Goal: Check status: Check status

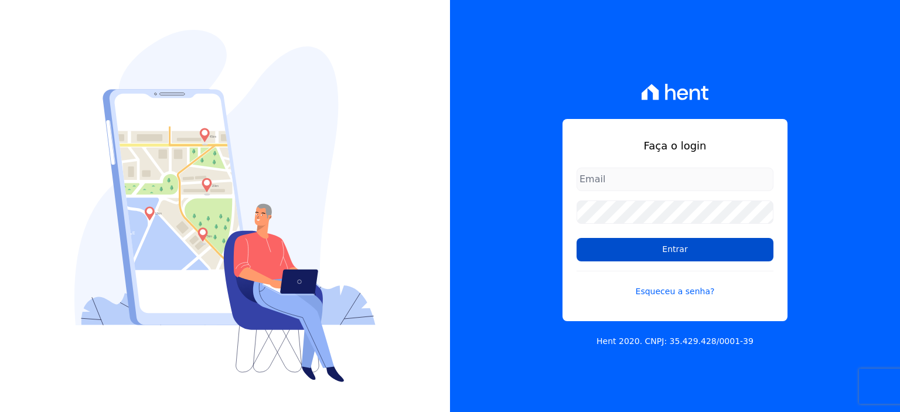
type input "[PERSON_NAME][EMAIL_ADDRESS][PERSON_NAME][DOMAIN_NAME]"
click at [679, 261] on input "Entrar" at bounding box center [675, 249] width 197 height 23
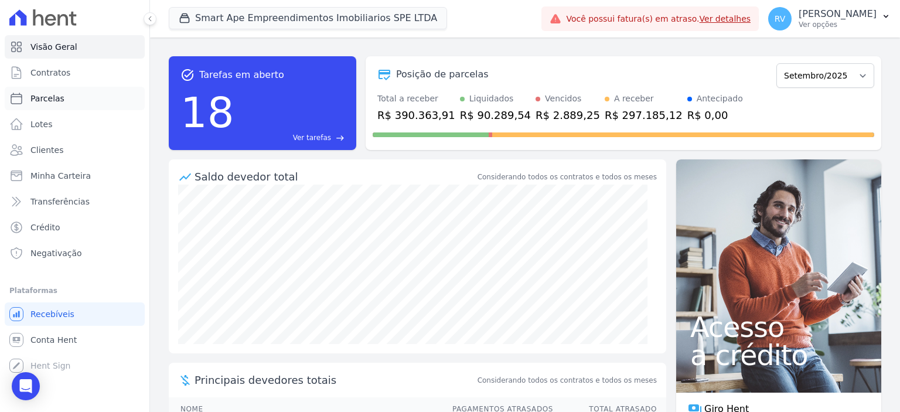
click at [80, 103] on link "Parcelas" at bounding box center [75, 98] width 140 height 23
select select
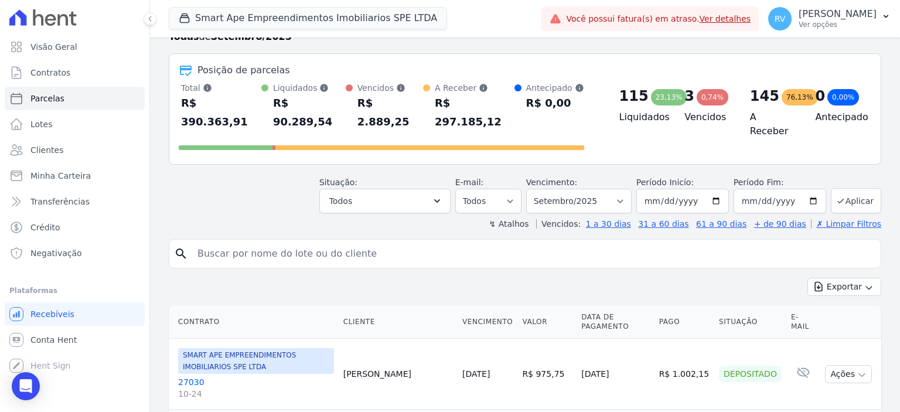
scroll to position [59, 0]
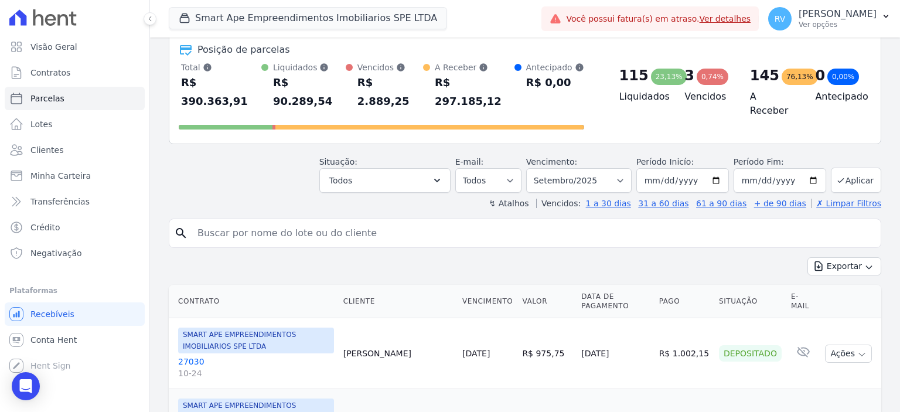
click at [318, 222] on input "search" at bounding box center [534, 233] width 686 height 23
click at [294, 222] on input "search" at bounding box center [534, 233] width 686 height 23
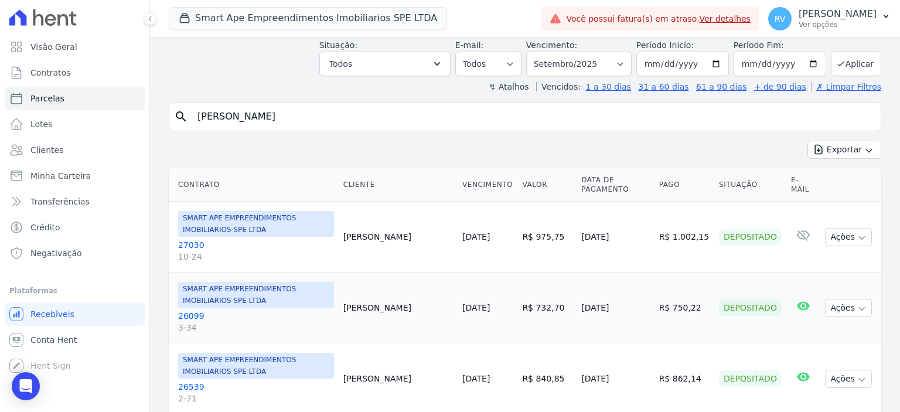
scroll to position [176, 0]
type input "henrique diniz nore"
select select
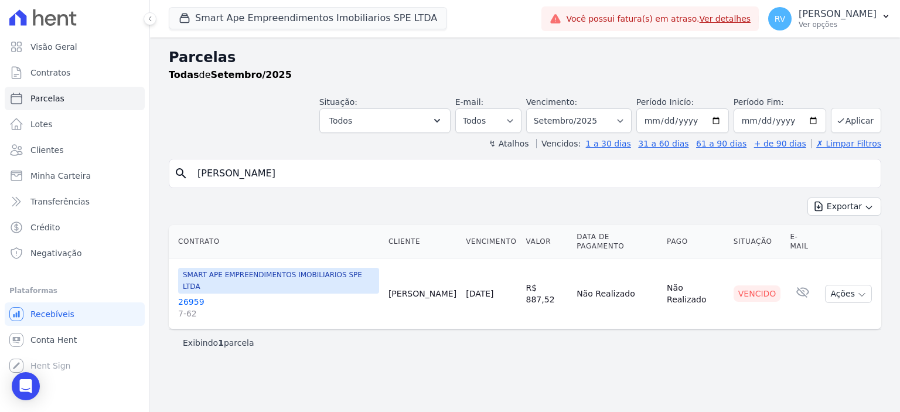
click at [196, 296] on link "26959 7-62" at bounding box center [278, 307] width 201 height 23
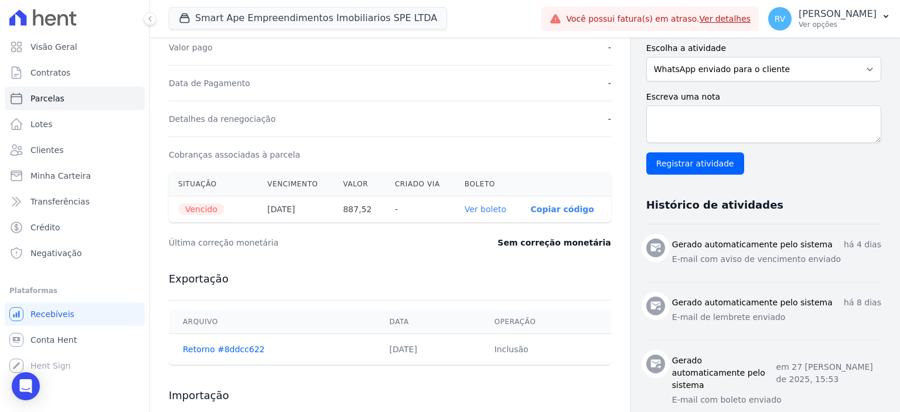
scroll to position [293, 0]
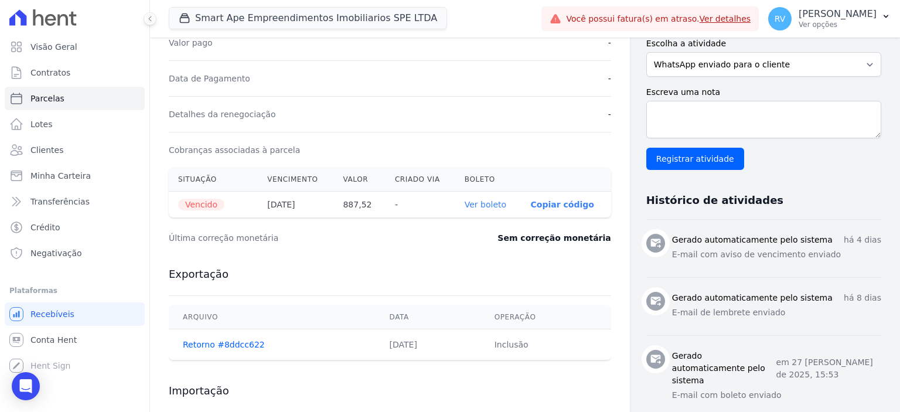
click at [491, 202] on link "Ver boleto" at bounding box center [486, 204] width 42 height 9
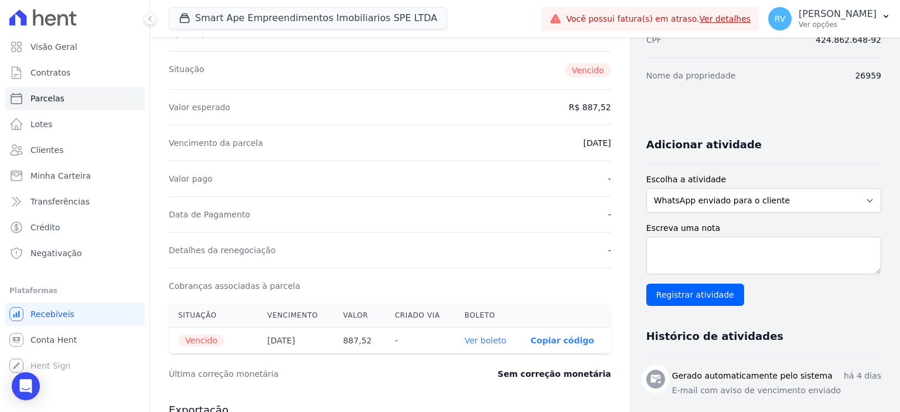
scroll to position [59, 0]
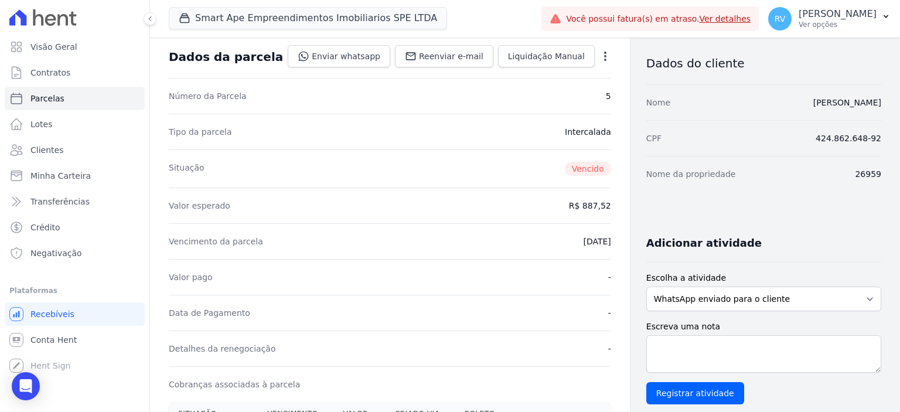
select select
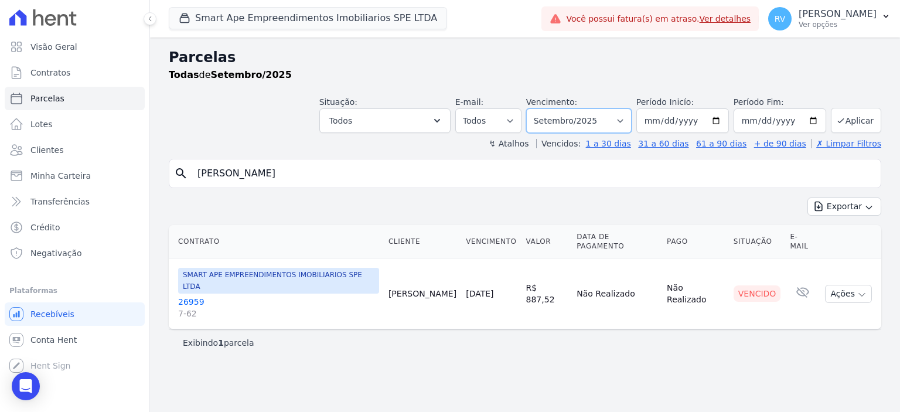
click at [581, 115] on select "Filtrar por período ──────── Todos os meses Março/2024 Abril/2024 Maio/2024 Jun…" at bounding box center [579, 120] width 106 height 25
select select "08/2025"
click at [545, 108] on select "Filtrar por período ──────── Todos os meses Março/2024 Abril/2024 Maio/2024 Jun…" at bounding box center [579, 120] width 106 height 25
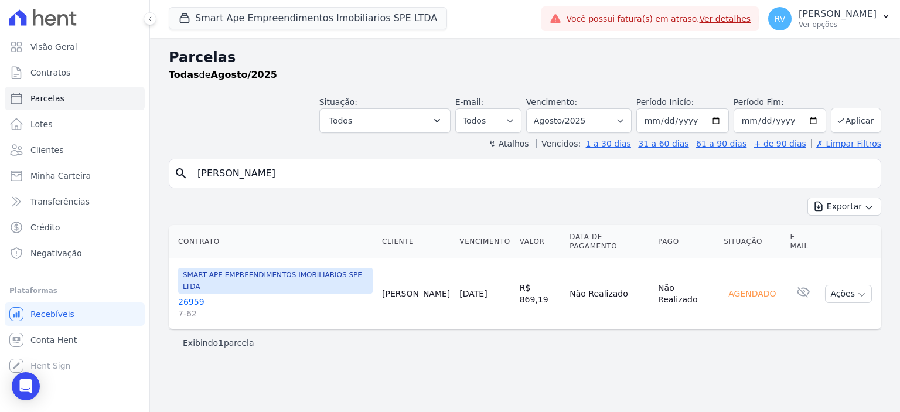
select select
click at [601, 120] on select "Filtrar por período ──────── Todos os meses Março/2024 Abril/2024 Maio/2024 Jun…" at bounding box center [579, 120] width 106 height 25
select select "09/2025"
click at [545, 108] on select "Filtrar por período ──────── Todos os meses Março/2024 Abril/2024 Maio/2024 Jun…" at bounding box center [579, 120] width 106 height 25
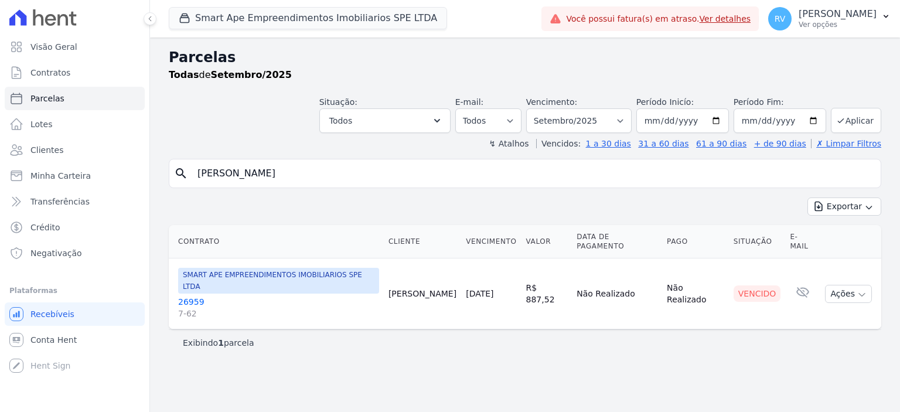
select select
click at [191, 308] on span "7-62" at bounding box center [278, 314] width 201 height 12
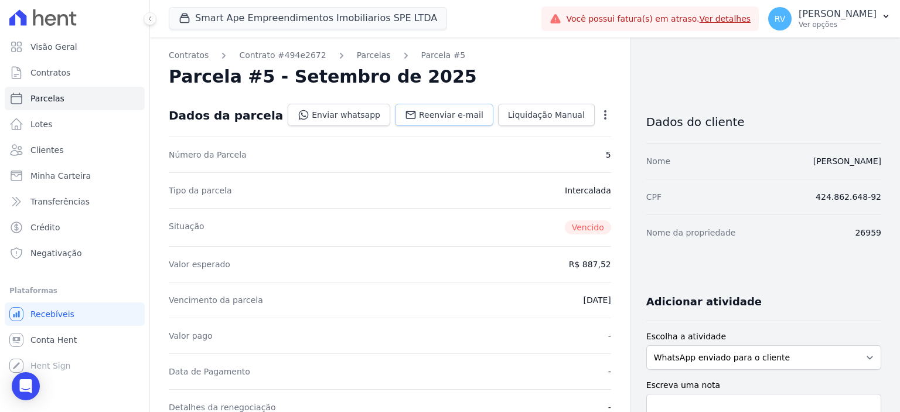
click at [461, 111] on span "Reenviar e-mail" at bounding box center [451, 115] width 64 height 12
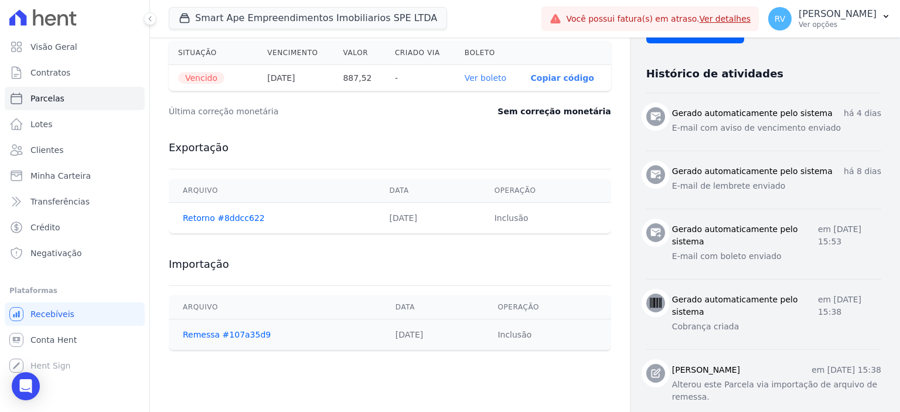
scroll to position [352, 0]
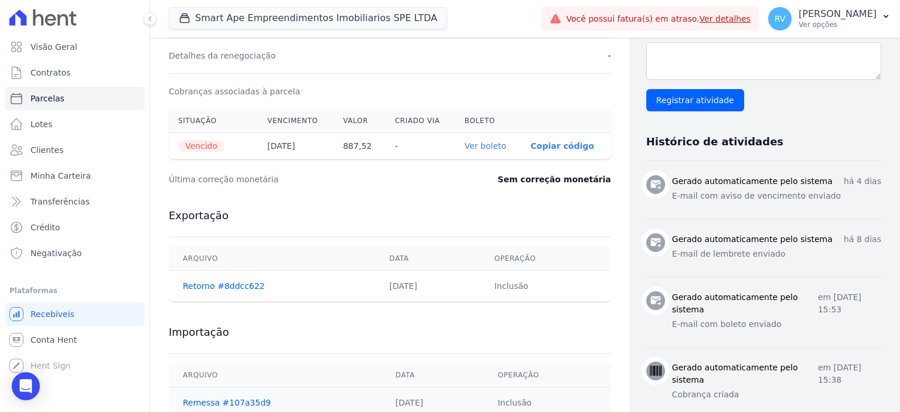
click at [489, 143] on link "Ver boleto" at bounding box center [486, 145] width 42 height 9
